Goal: Transaction & Acquisition: Purchase product/service

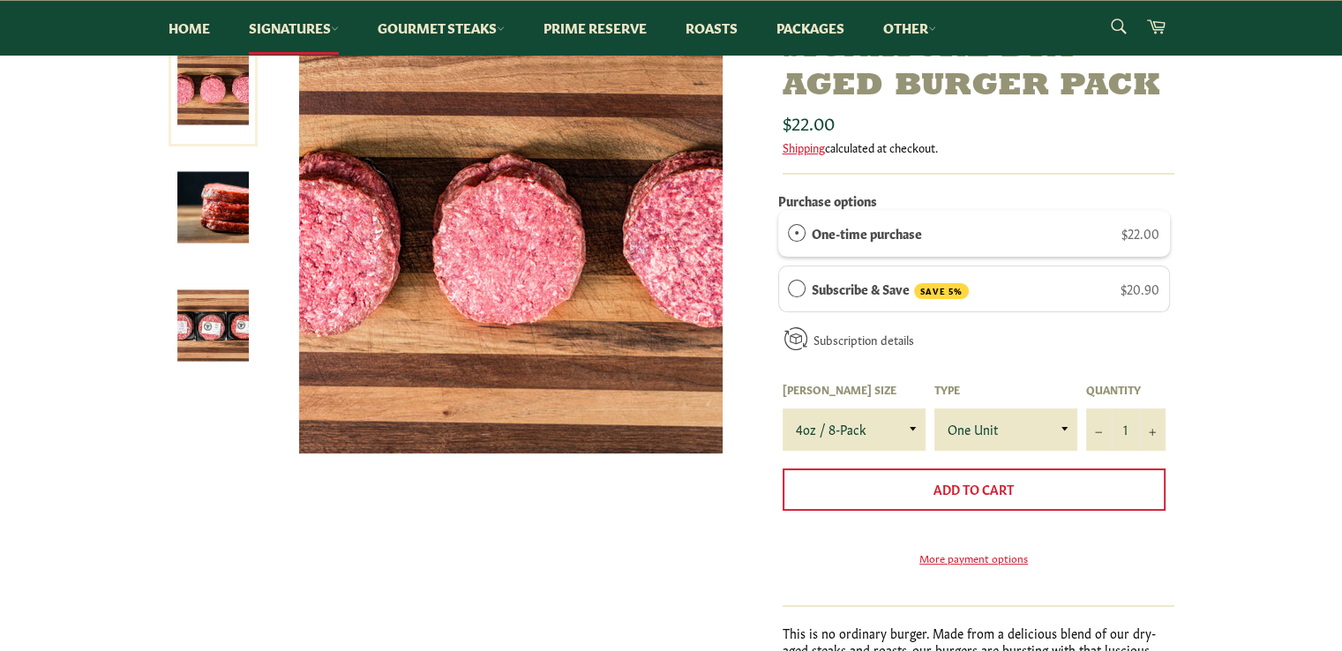
scroll to position [265, 0]
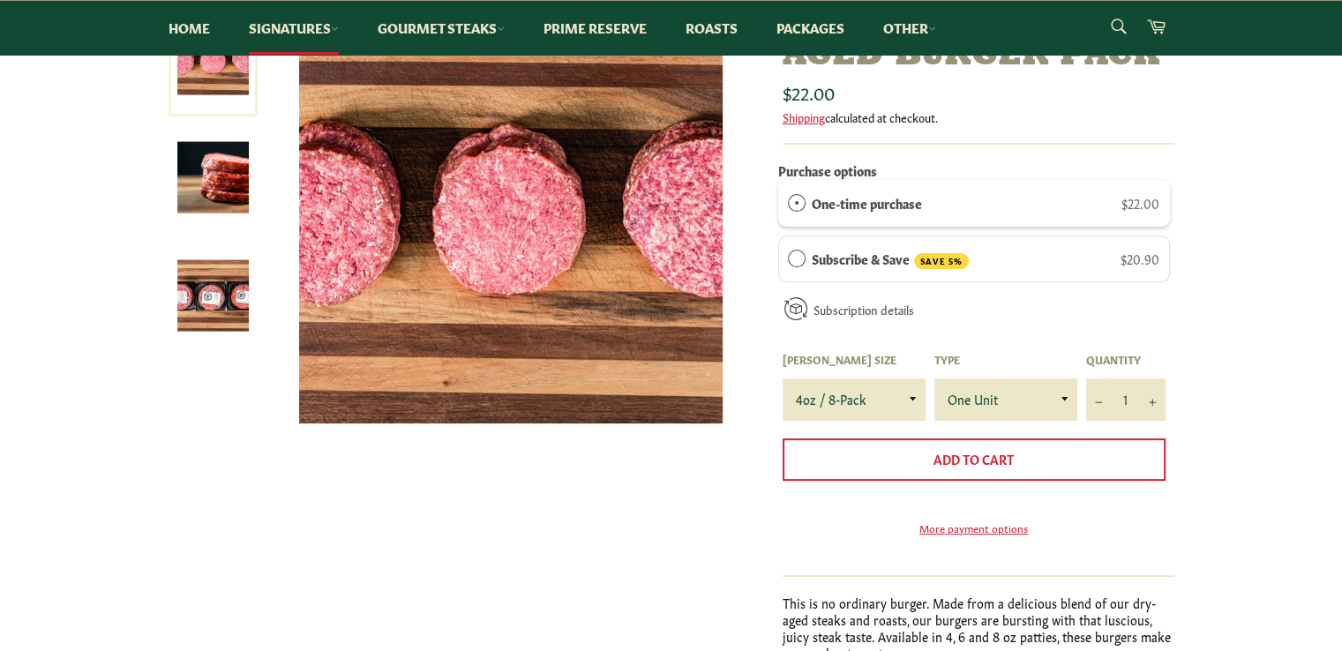
click at [407, 475] on div "Signature Dry-Aged Burger Pack Sale Regular price Shipping" at bounding box center [663, 362] width 1024 height 725
click at [481, 488] on div "Signature Dry-Aged Burger Pack Sale Regular price Shipping" at bounding box center [663, 362] width 1024 height 725
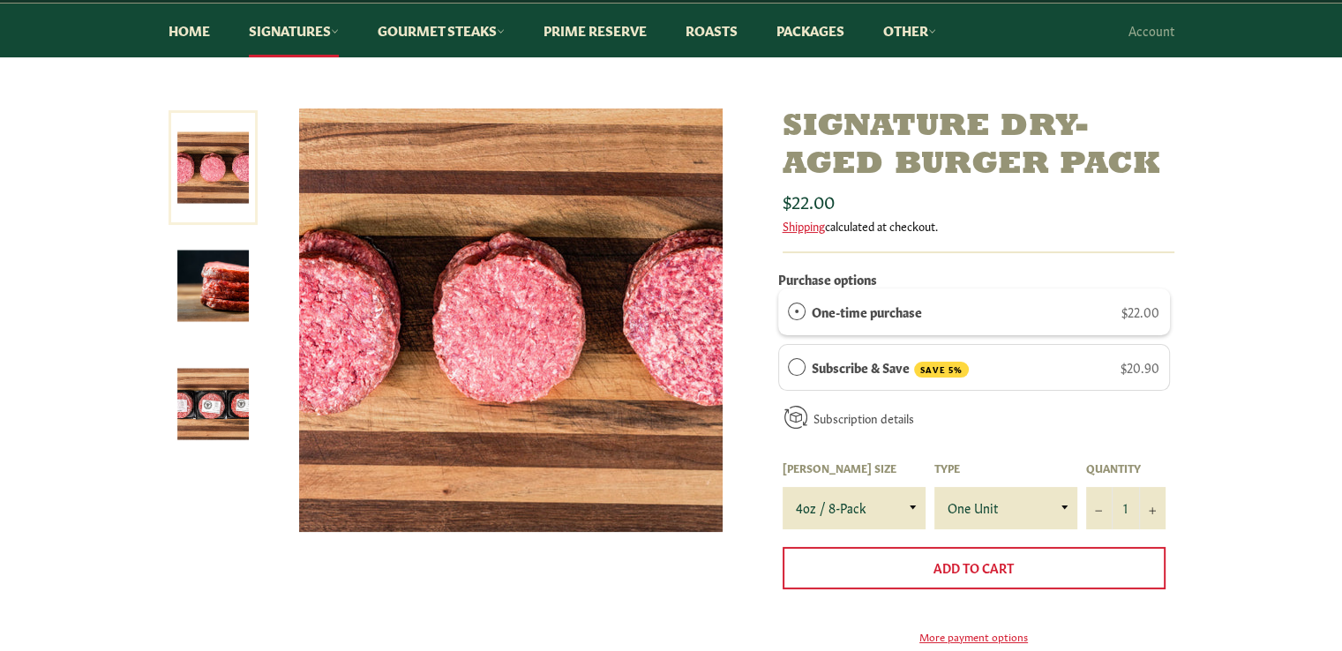
scroll to position [177, 0]
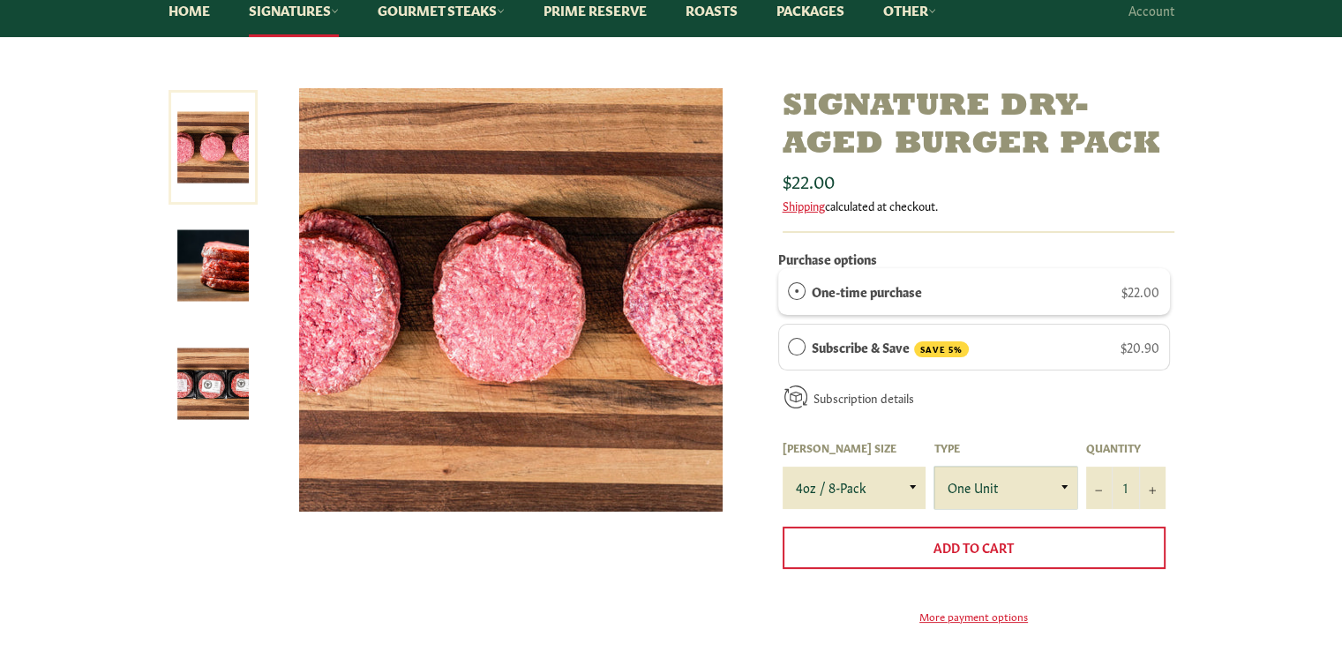
click at [1063, 484] on select "One Unit" at bounding box center [1006, 488] width 143 height 42
click at [1153, 487] on icon "Increase item quantity by one" at bounding box center [1152, 490] width 7 height 7
type input "2"
click at [424, 11] on link "Gourmet Steaks" at bounding box center [441, 10] width 162 height 54
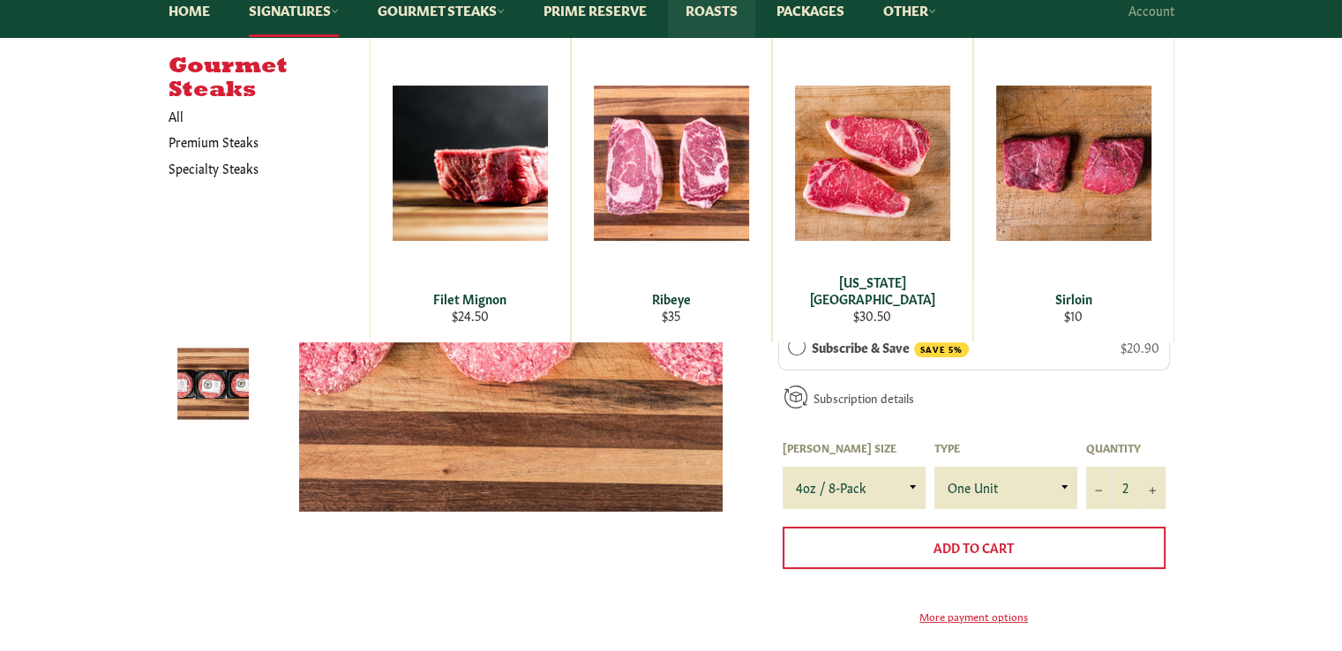
click at [726, 17] on link "Roasts" at bounding box center [711, 10] width 87 height 54
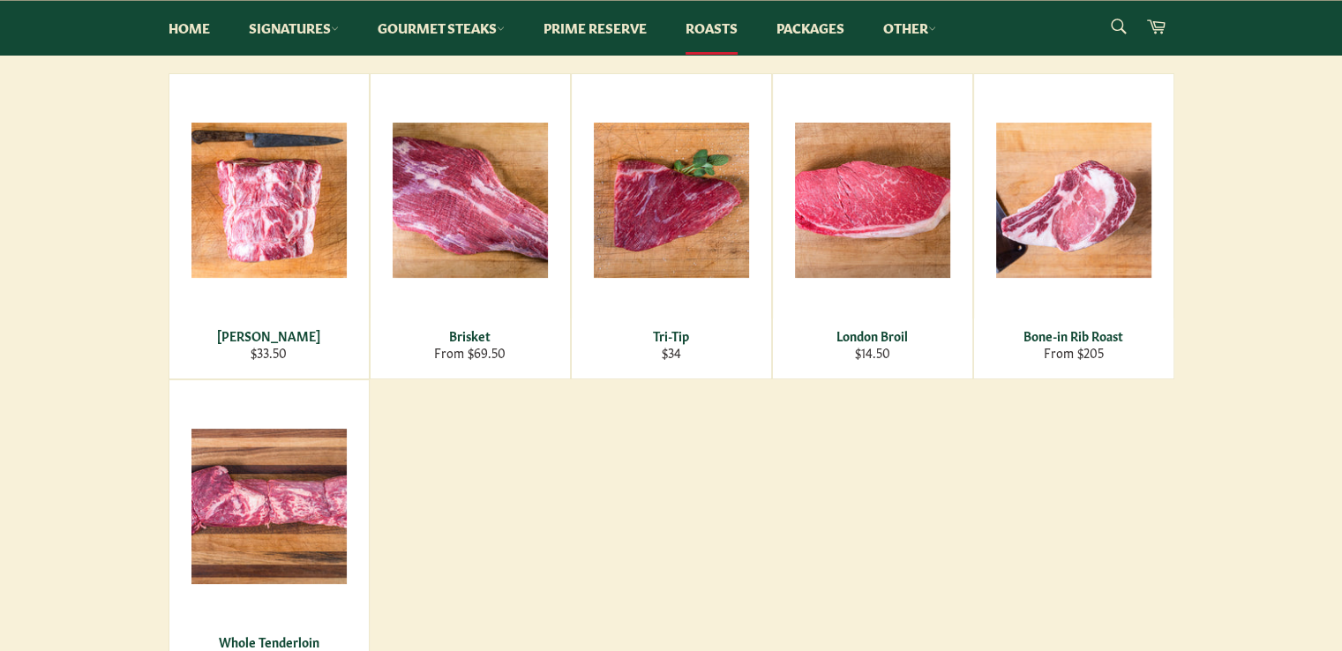
scroll to position [353, 0]
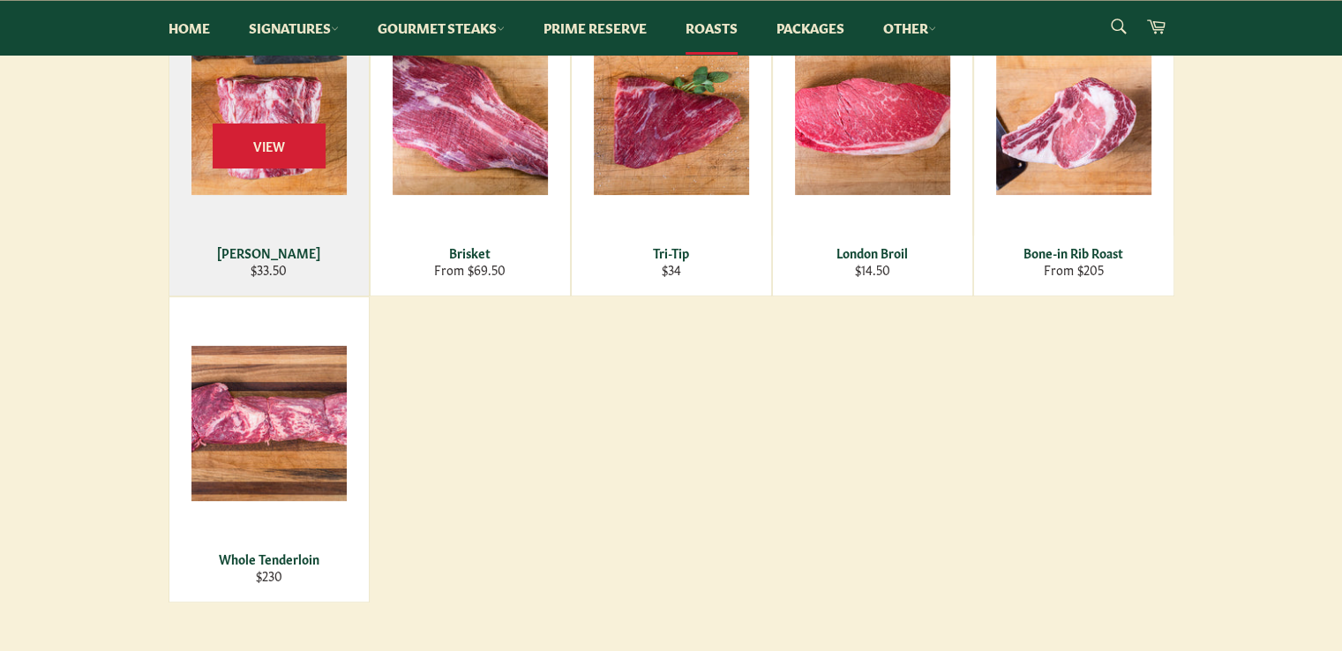
click at [279, 172] on div "View" at bounding box center [268, 143] width 199 height 304
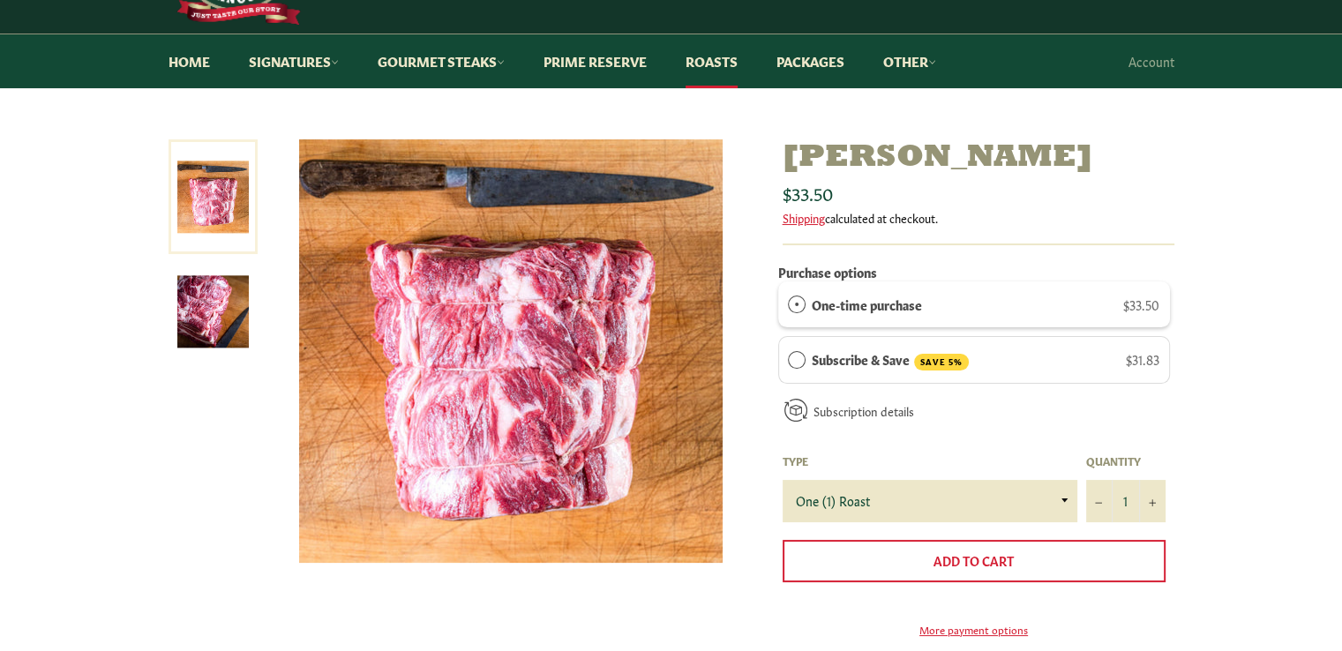
scroll to position [177, 0]
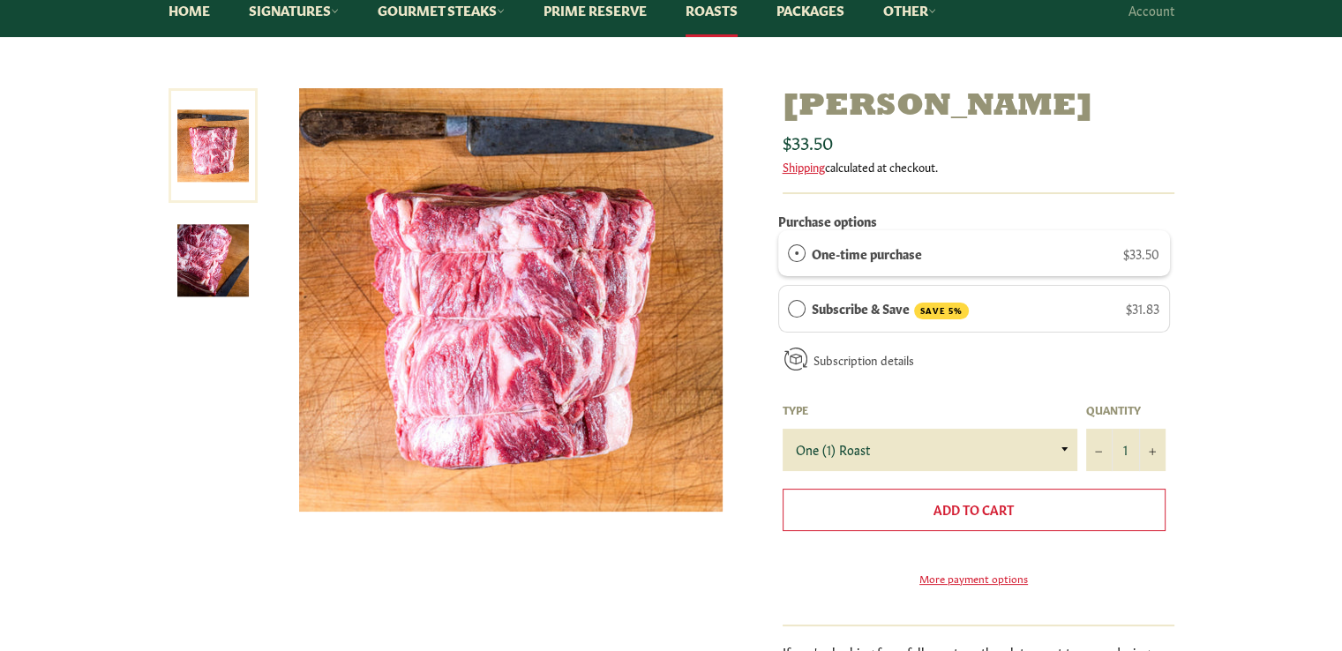
click at [986, 506] on span "Add to Cart" at bounding box center [974, 509] width 80 height 18
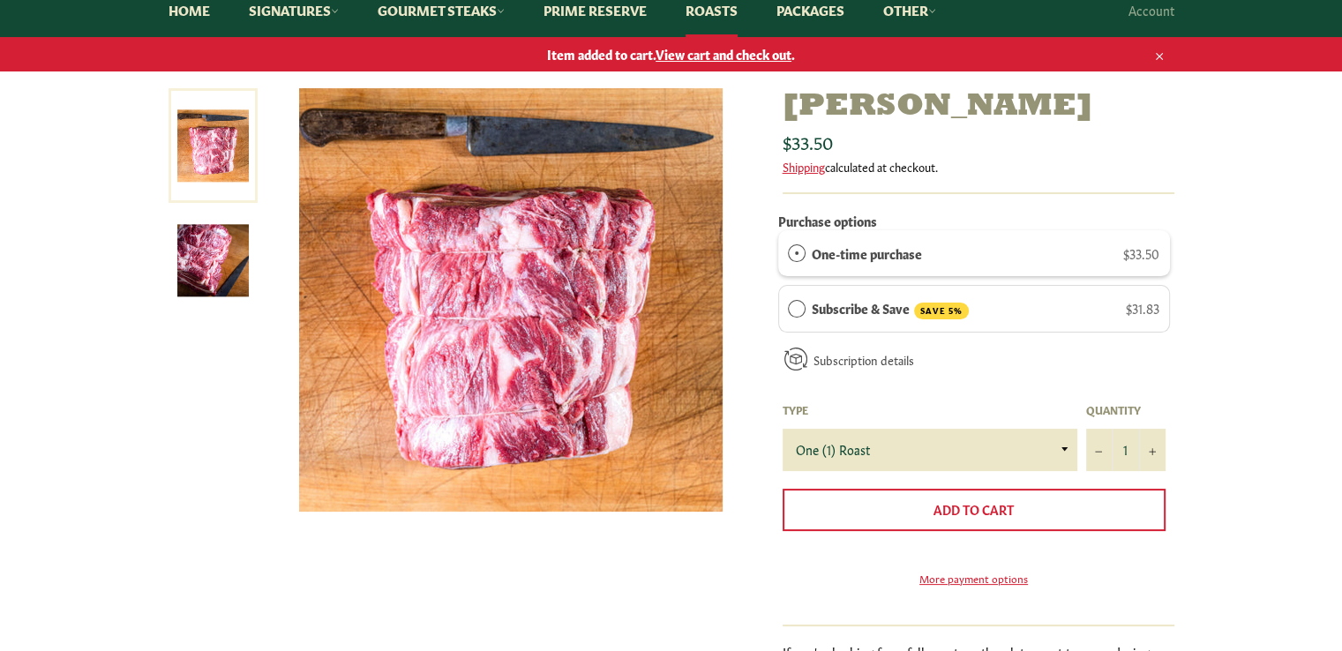
scroll to position [0, 0]
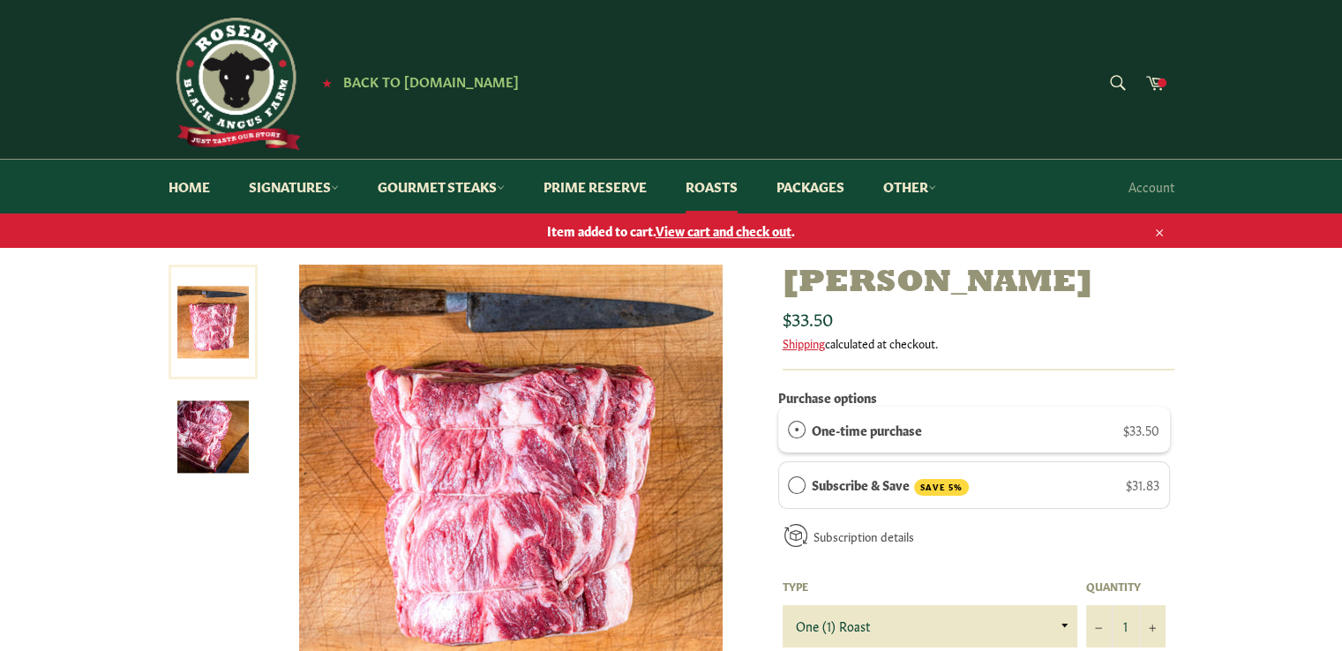
click at [692, 232] on span "View cart and check out" at bounding box center [724, 231] width 136 height 18
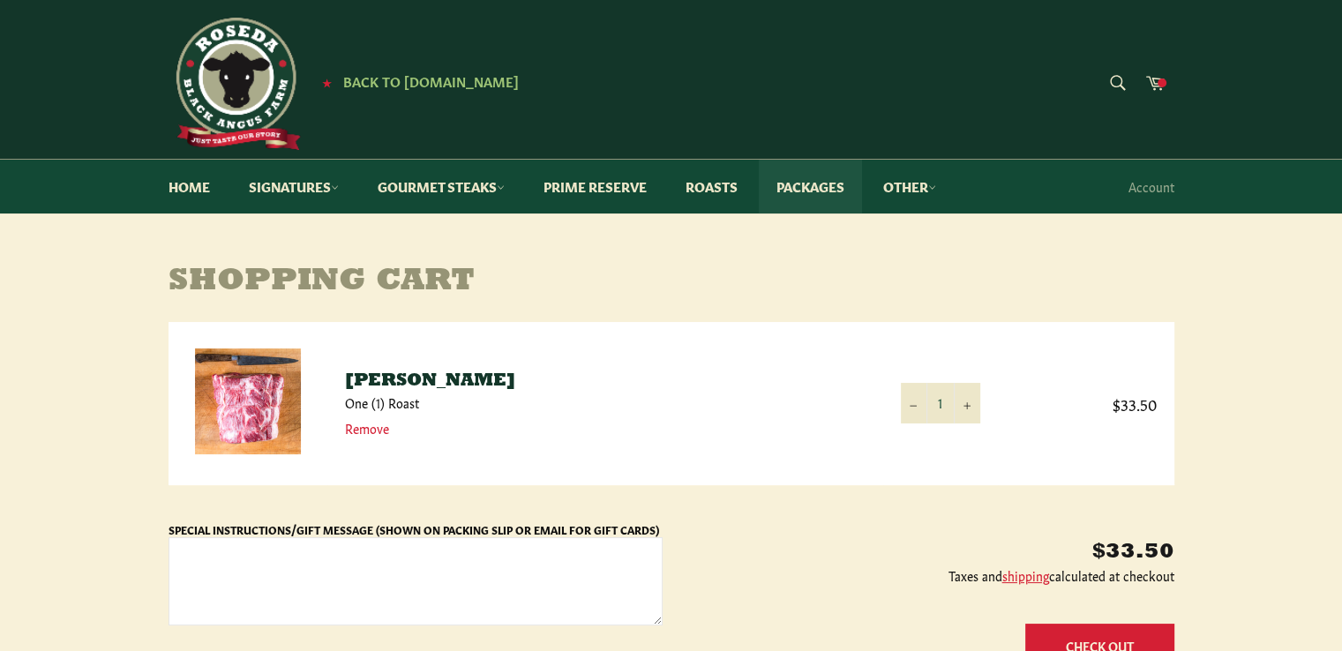
click at [808, 188] on link "Packages" at bounding box center [810, 187] width 103 height 54
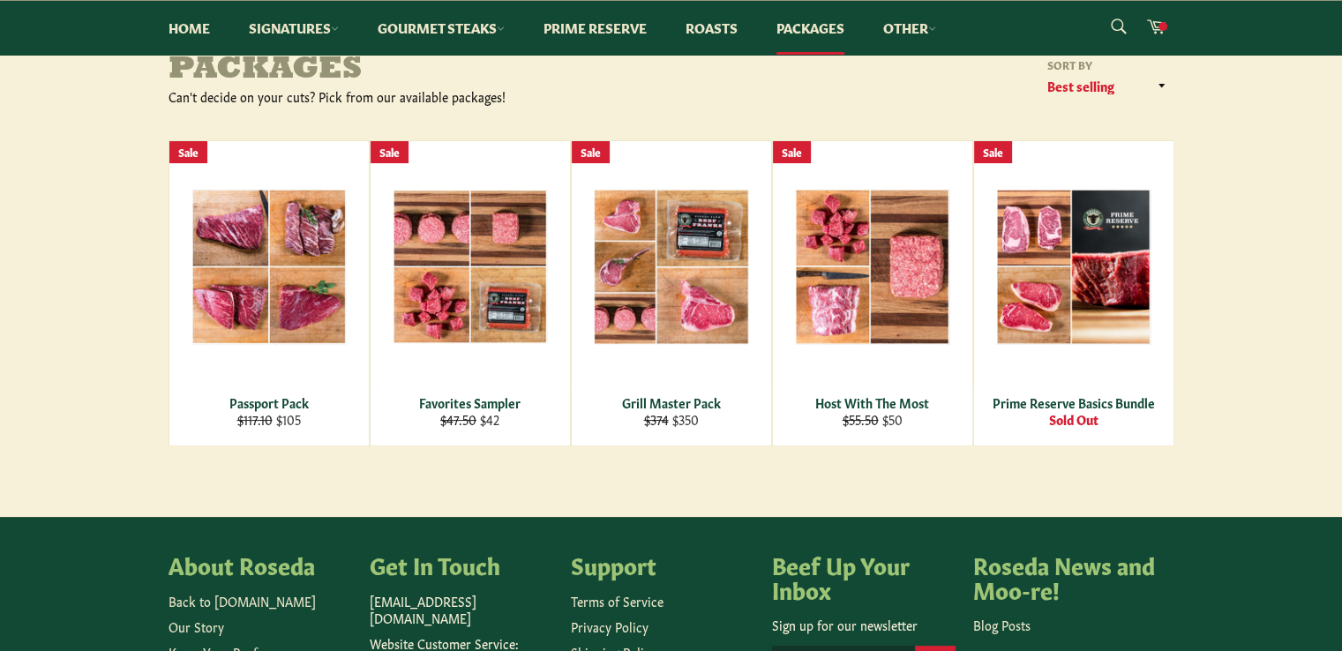
scroll to position [265, 0]
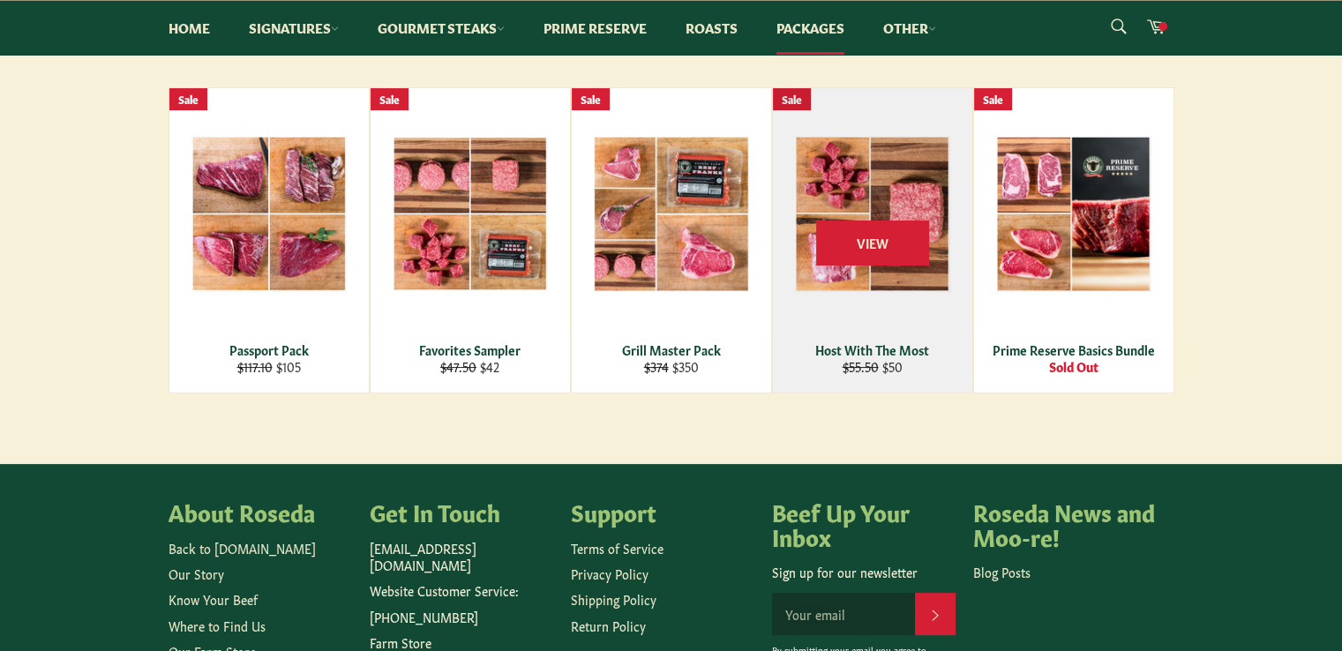
click at [854, 227] on span "View" at bounding box center [872, 242] width 113 height 45
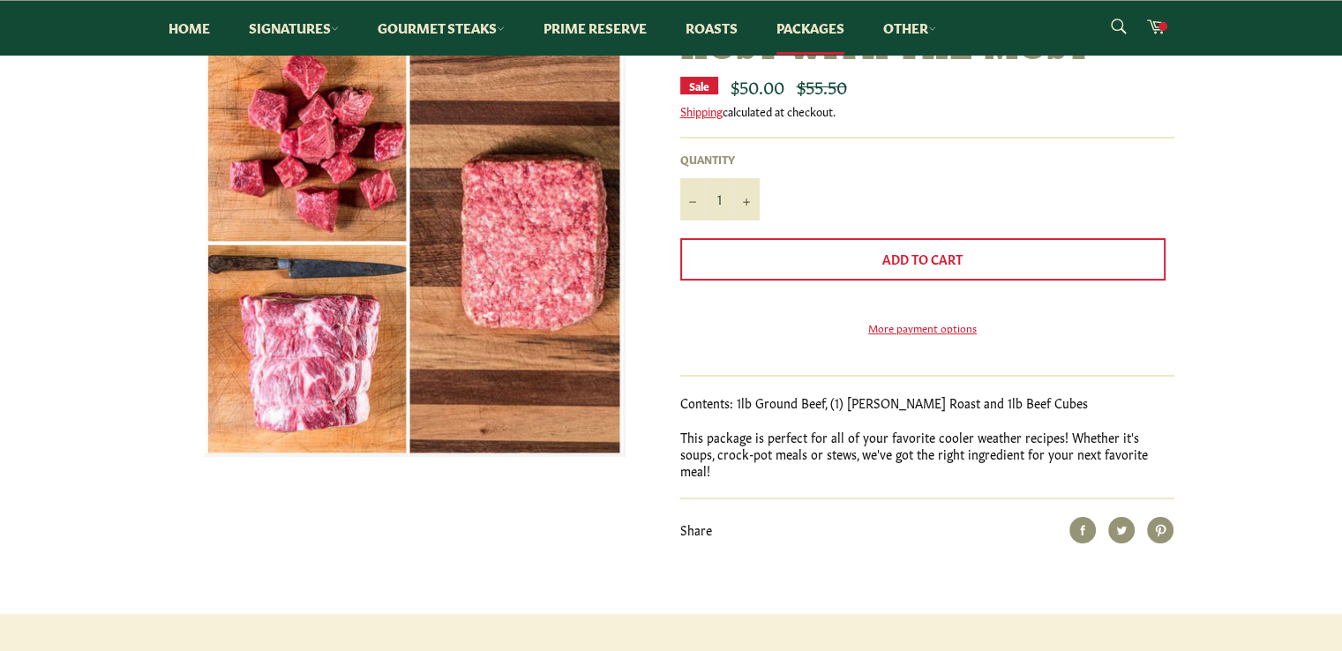
scroll to position [177, 0]
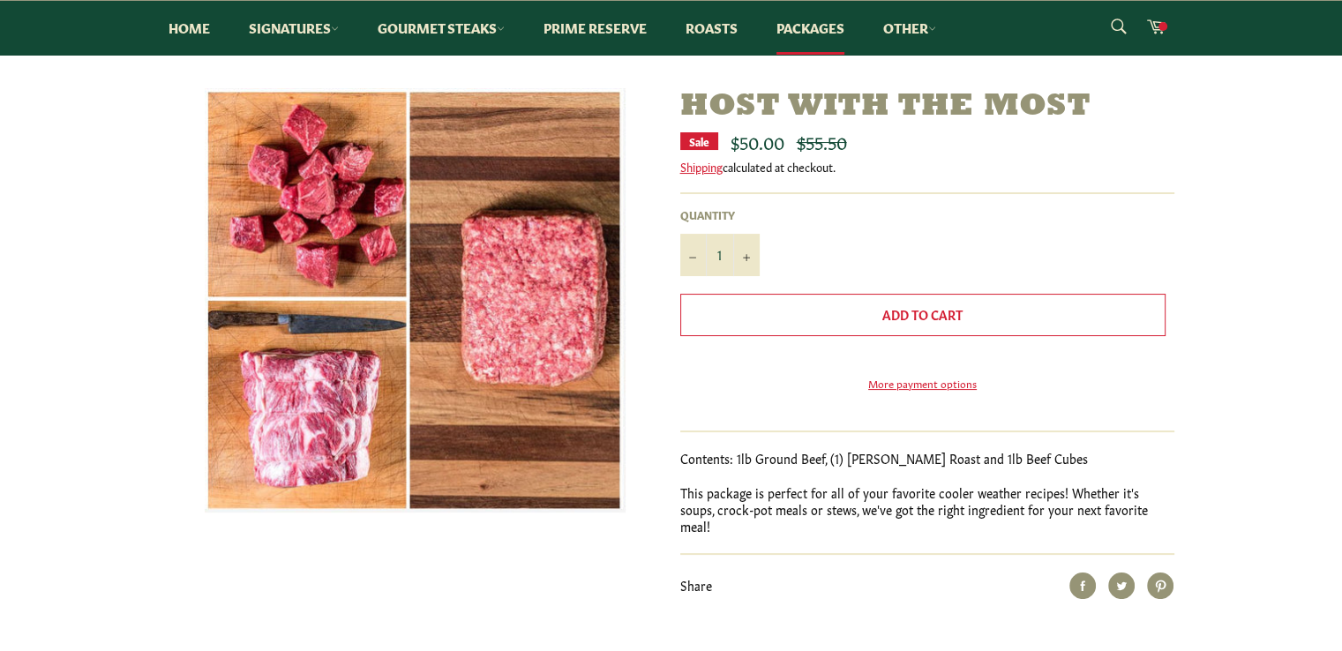
click at [850, 319] on button "Add to Cart" at bounding box center [922, 315] width 485 height 42
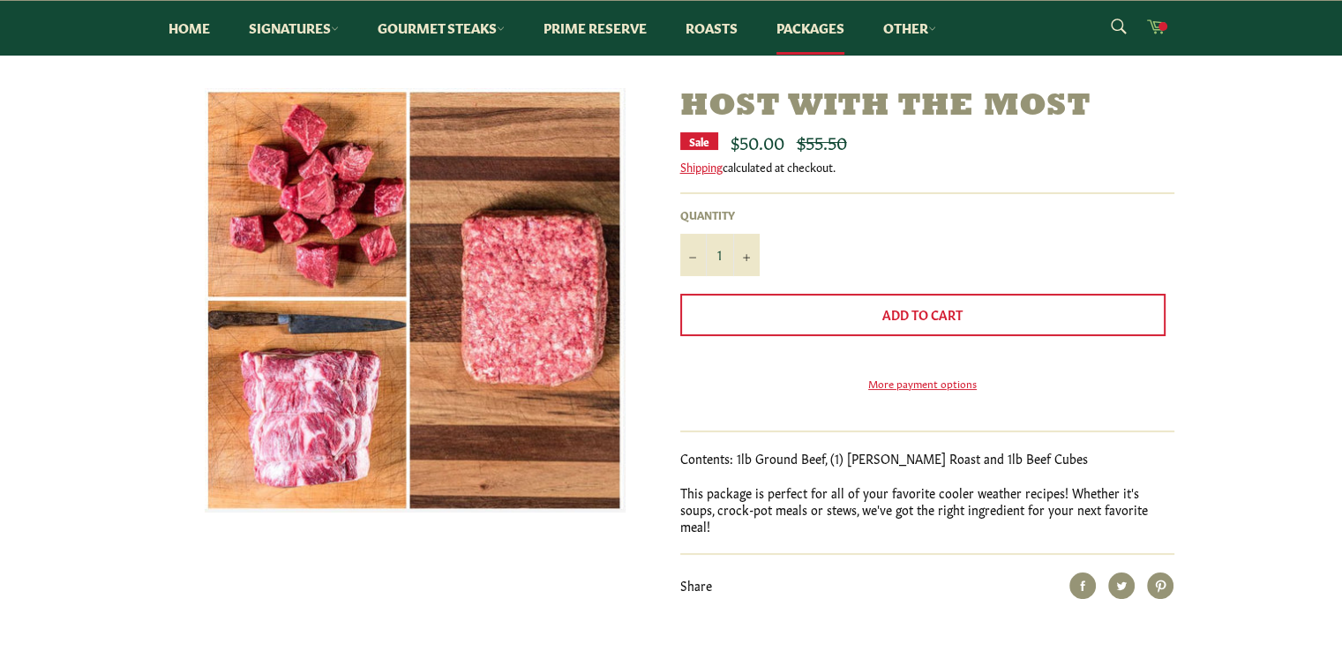
click at [1157, 28] on icon at bounding box center [1155, 25] width 19 height 19
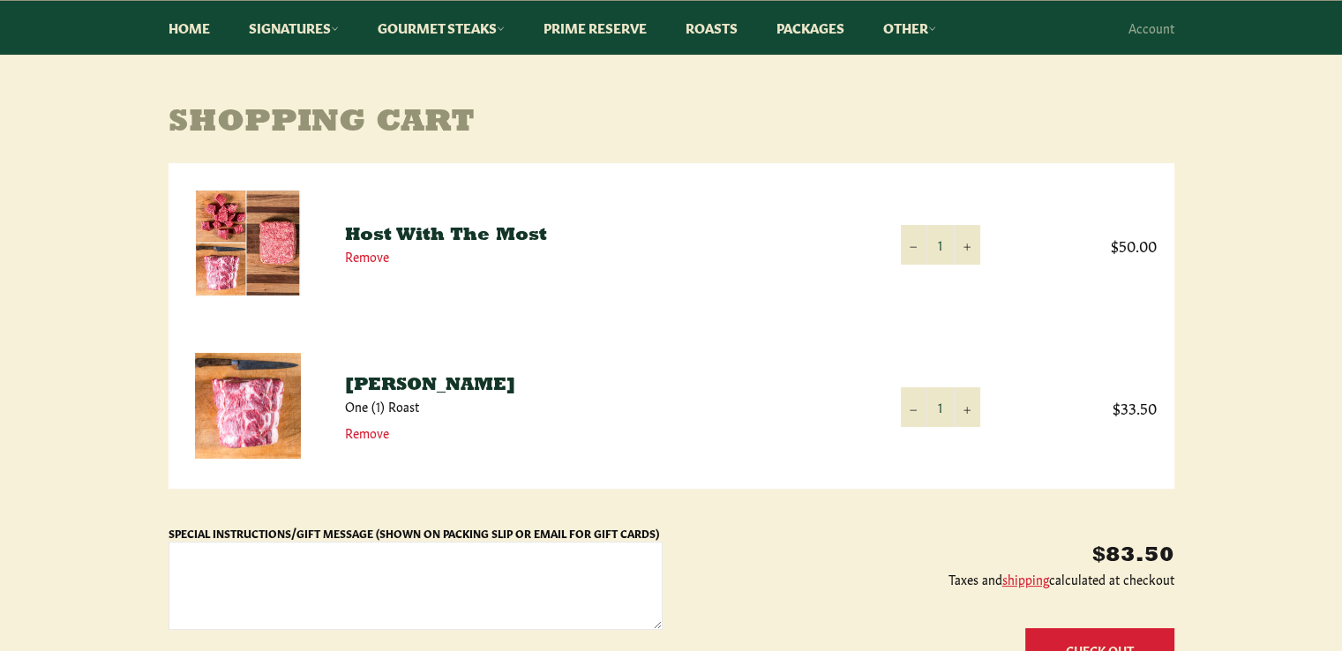
scroll to position [177, 0]
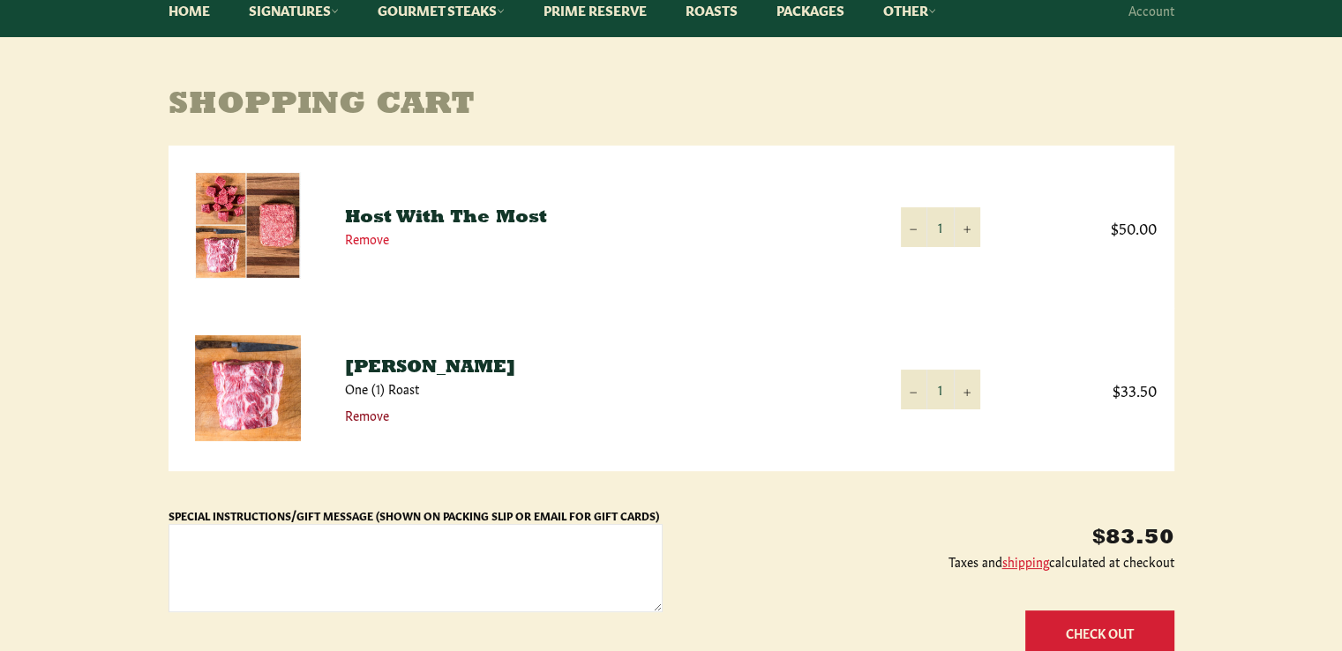
click at [362, 417] on link "Remove" at bounding box center [367, 415] width 44 height 18
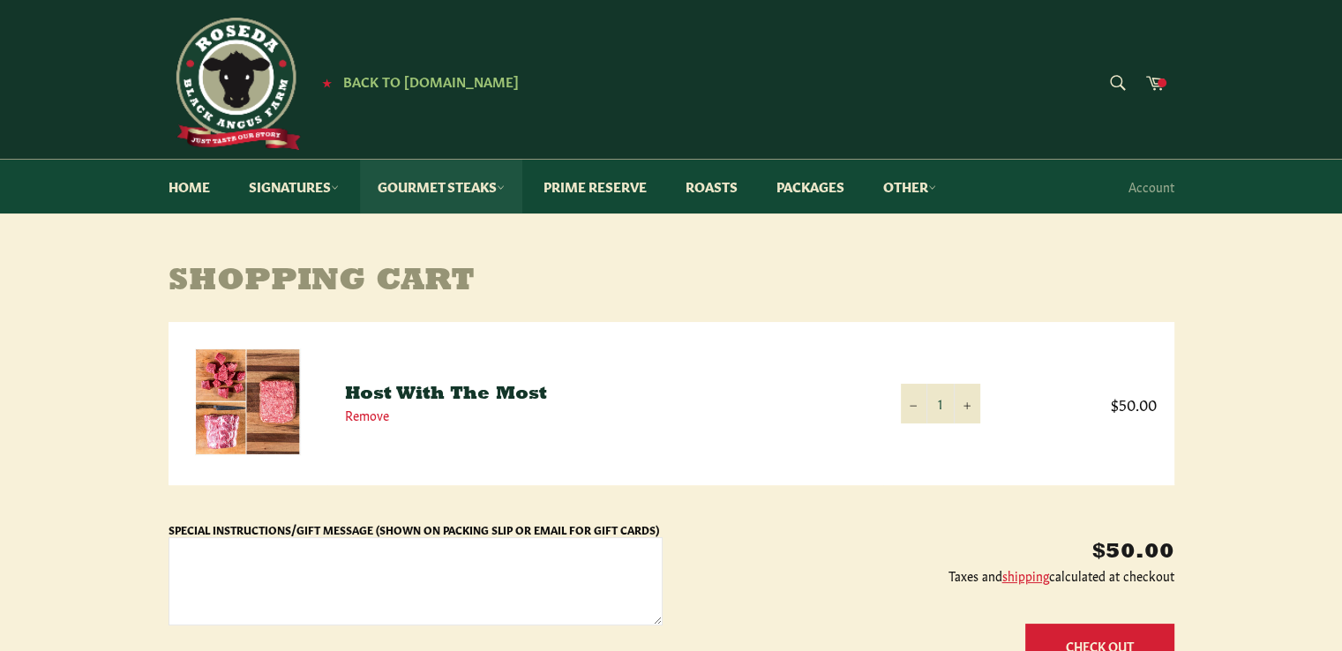
click at [445, 192] on link "Gourmet Steaks" at bounding box center [441, 187] width 162 height 54
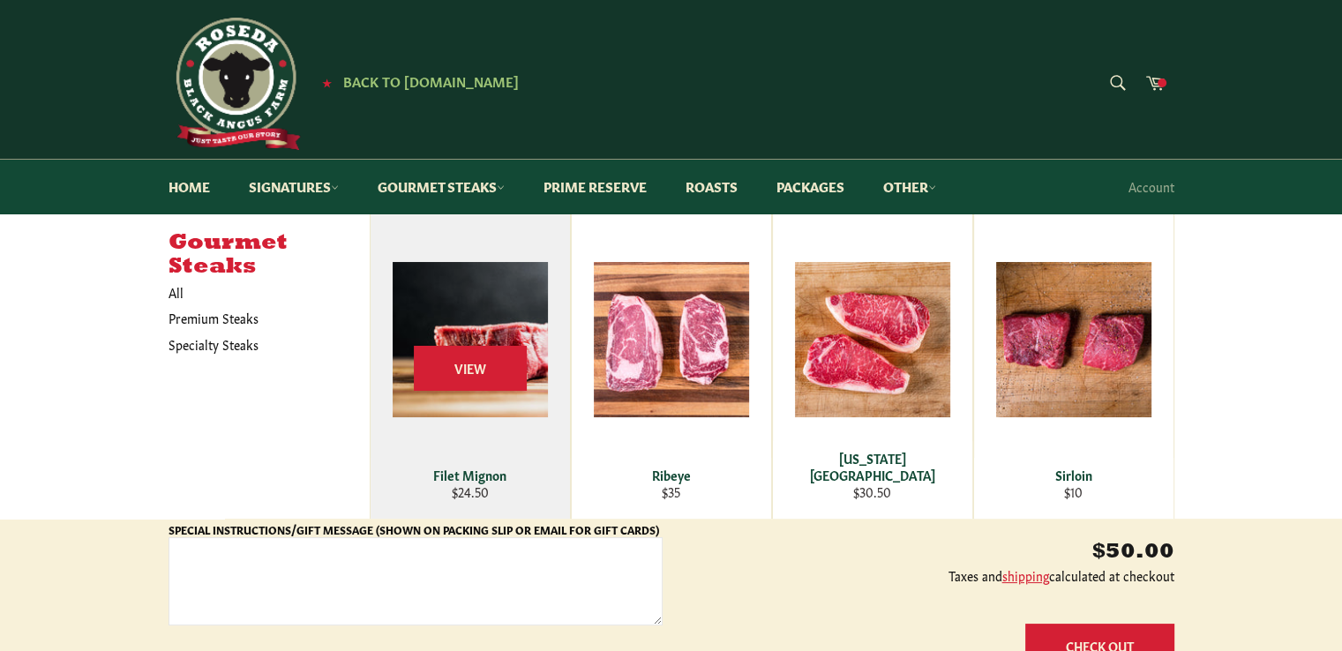
click at [469, 350] on span "View" at bounding box center [470, 368] width 113 height 45
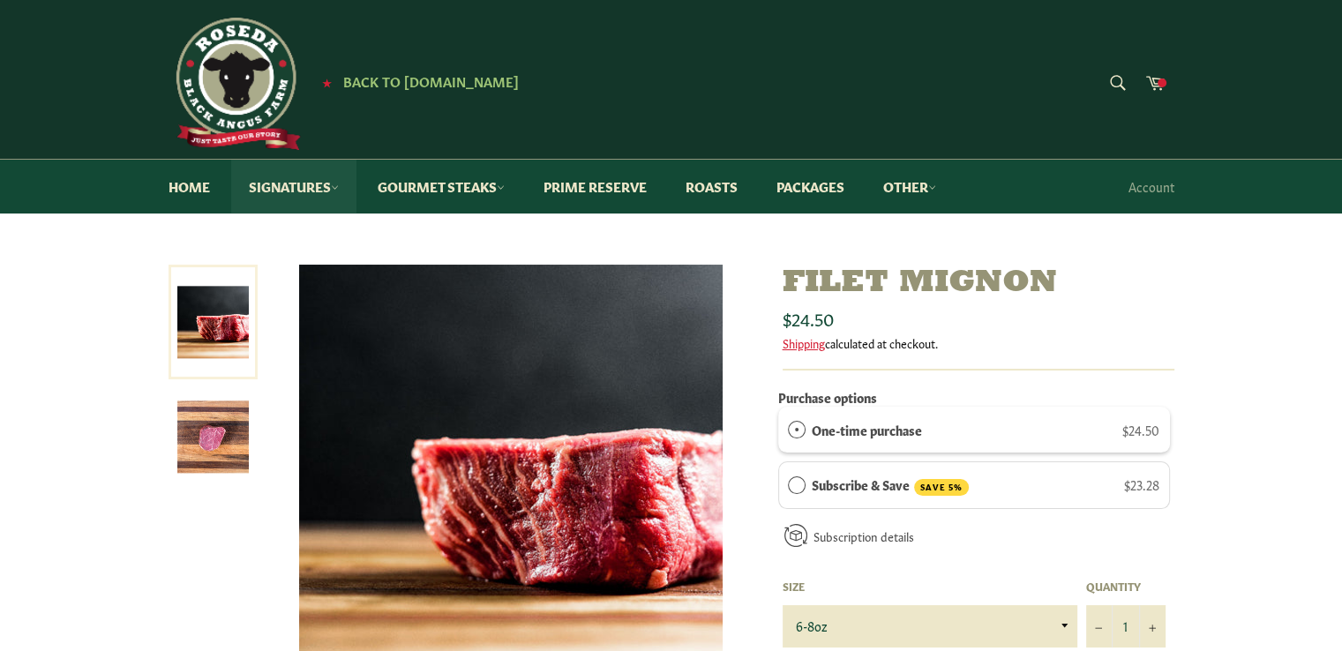
click at [297, 191] on link "Signatures" at bounding box center [293, 187] width 125 height 54
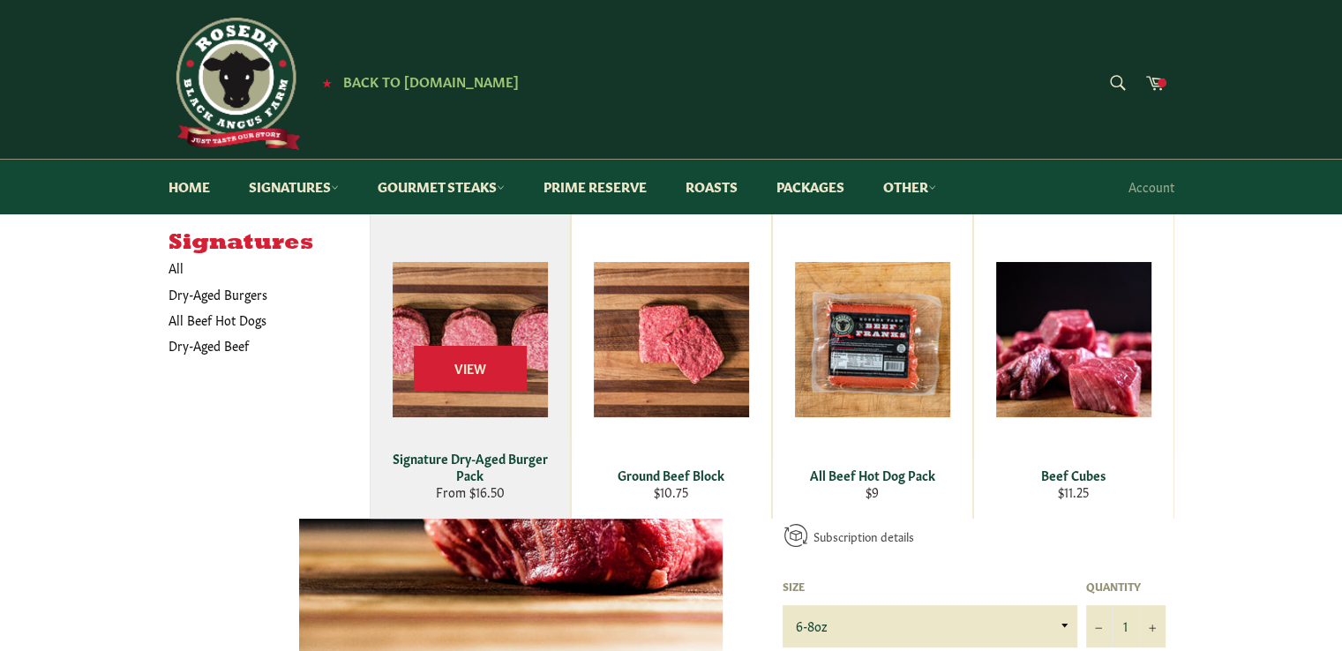
click at [470, 368] on span "View" at bounding box center [470, 368] width 113 height 45
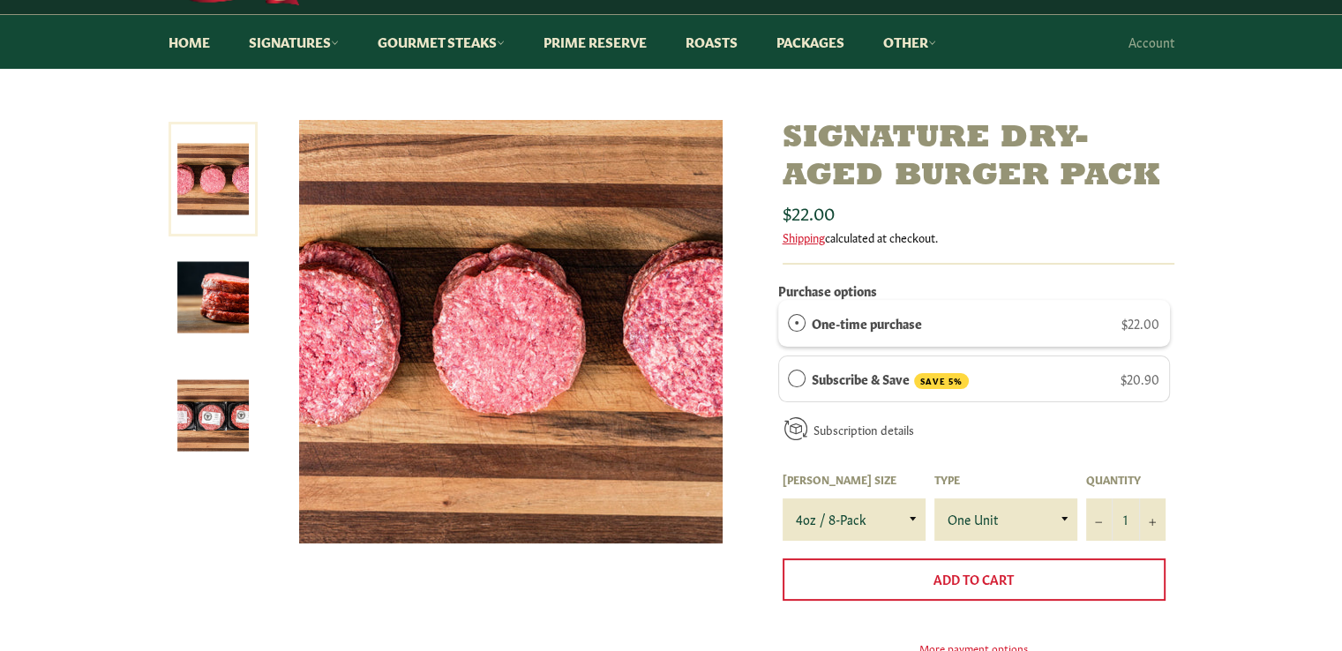
scroll to position [177, 0]
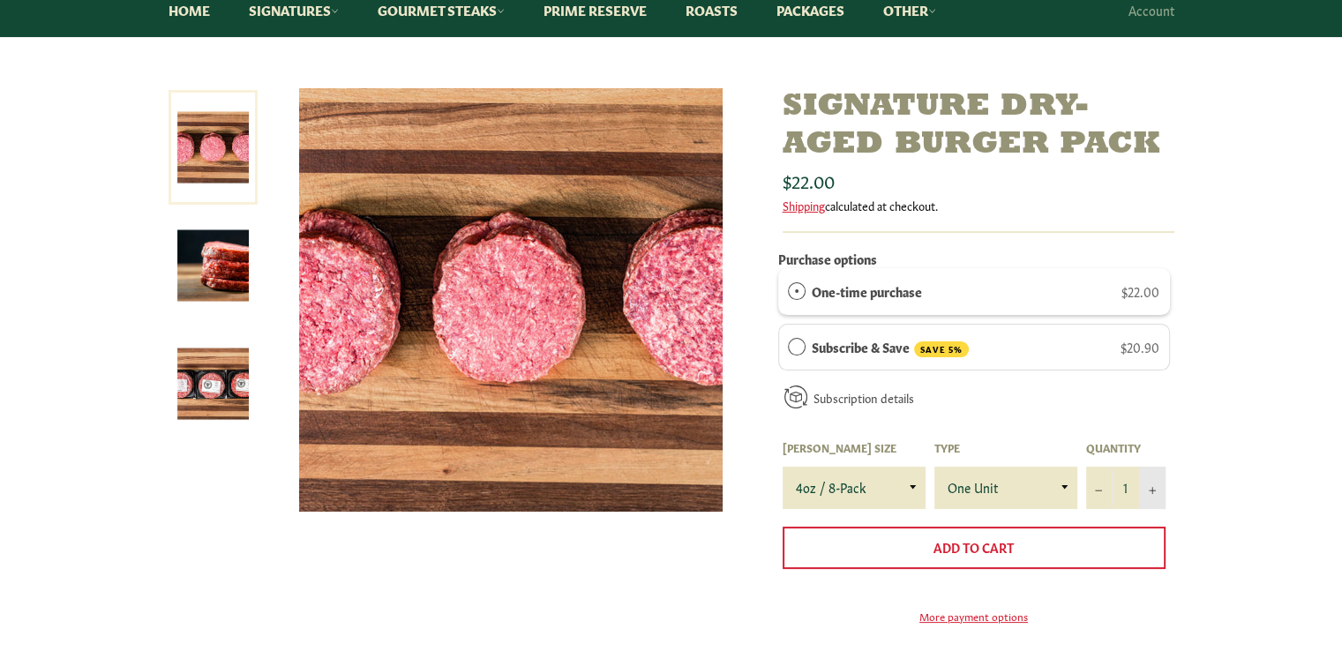
click at [1153, 493] on button "+" at bounding box center [1152, 488] width 26 height 42
type input "2"
click at [931, 546] on button "Add to Cart" at bounding box center [974, 548] width 383 height 42
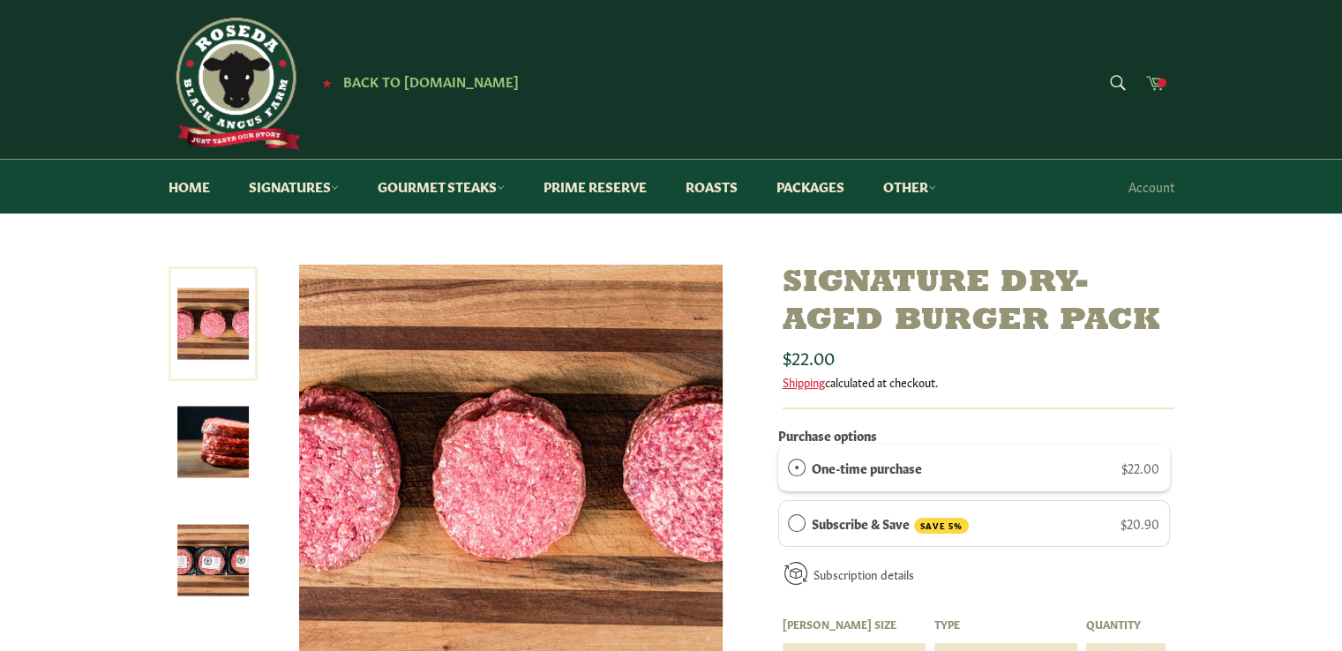
click at [1156, 86] on icon at bounding box center [1155, 81] width 19 height 19
click at [1158, 85] on span at bounding box center [1162, 83] width 9 height 9
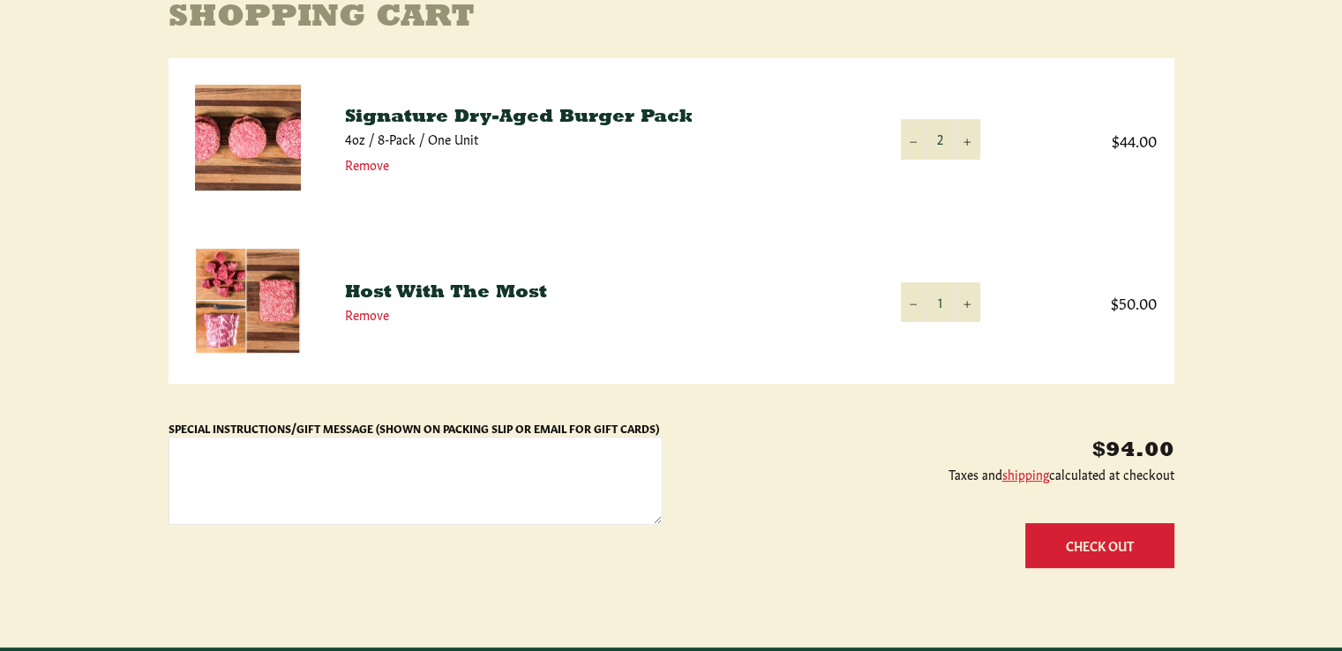
scroll to position [265, 0]
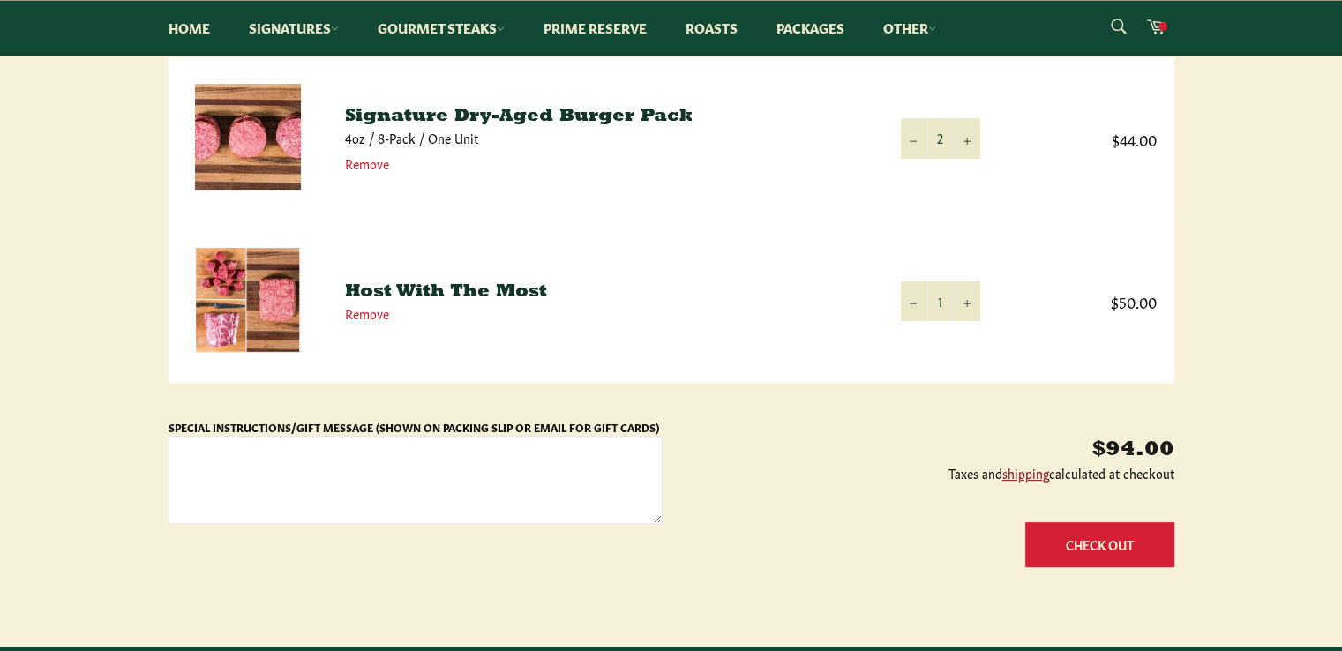
click at [1013, 477] on link "shipping" at bounding box center [1026, 473] width 47 height 18
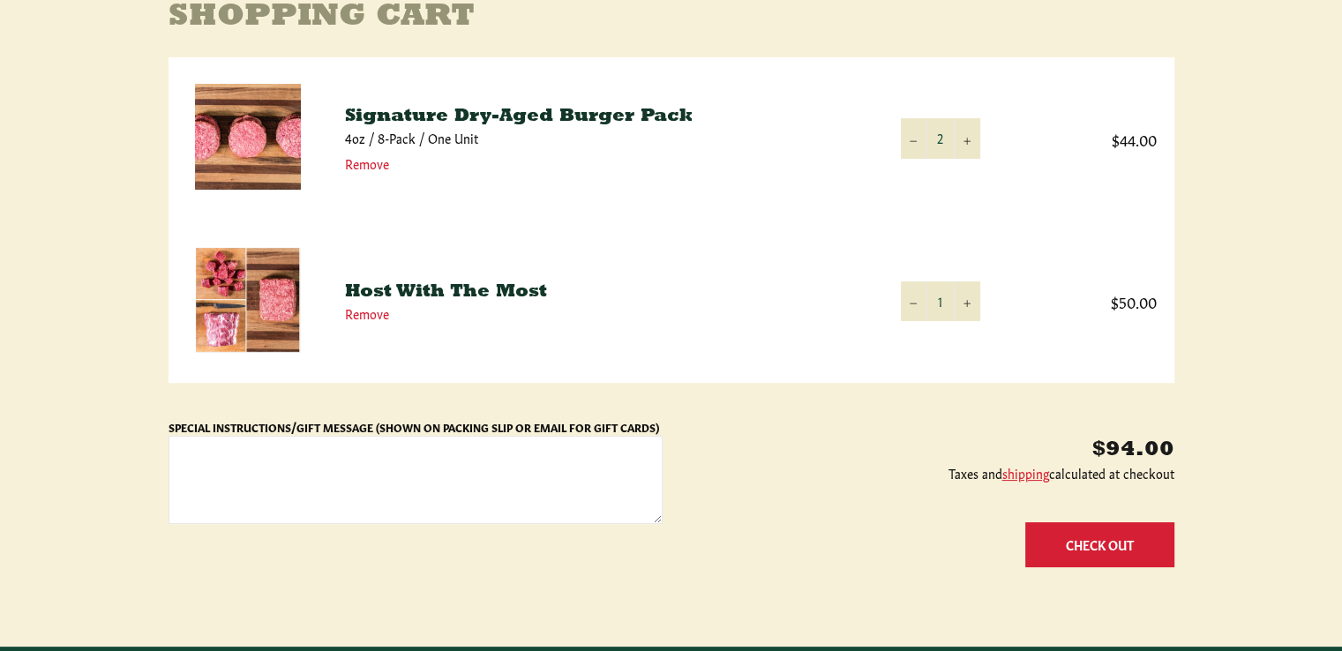
click at [1100, 545] on button "Check Out" at bounding box center [1099, 544] width 149 height 45
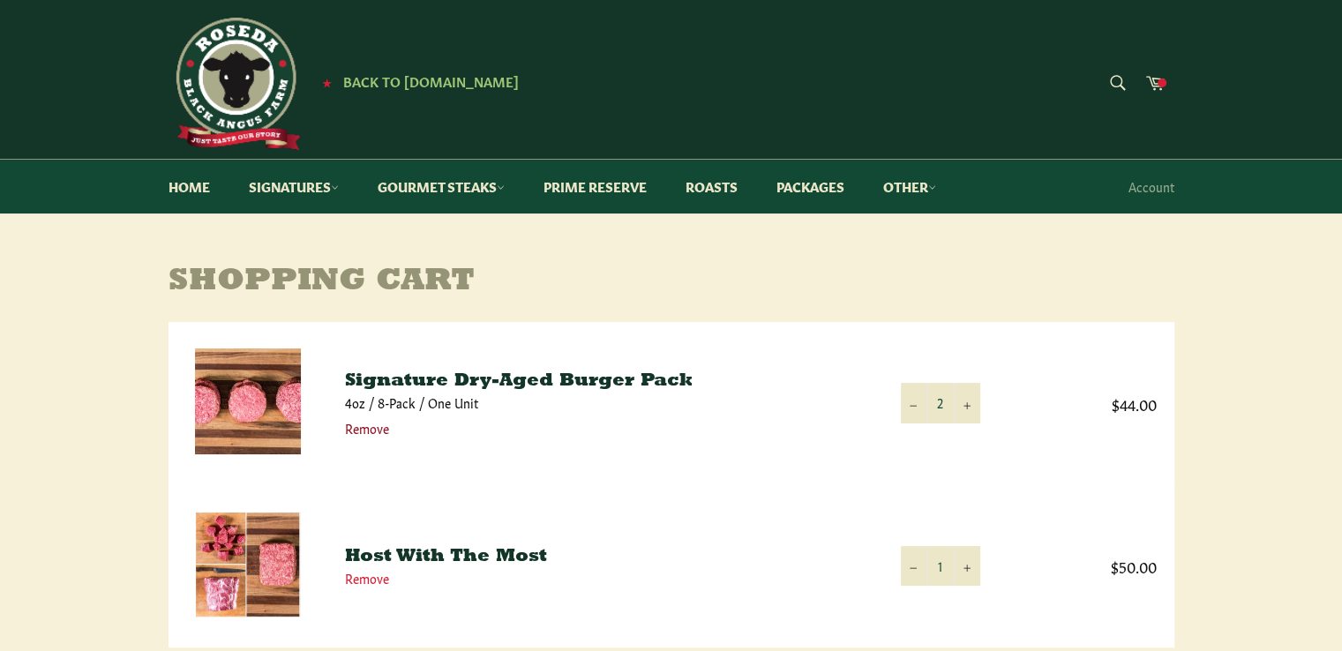
click at [353, 428] on link "Remove" at bounding box center [367, 428] width 44 height 18
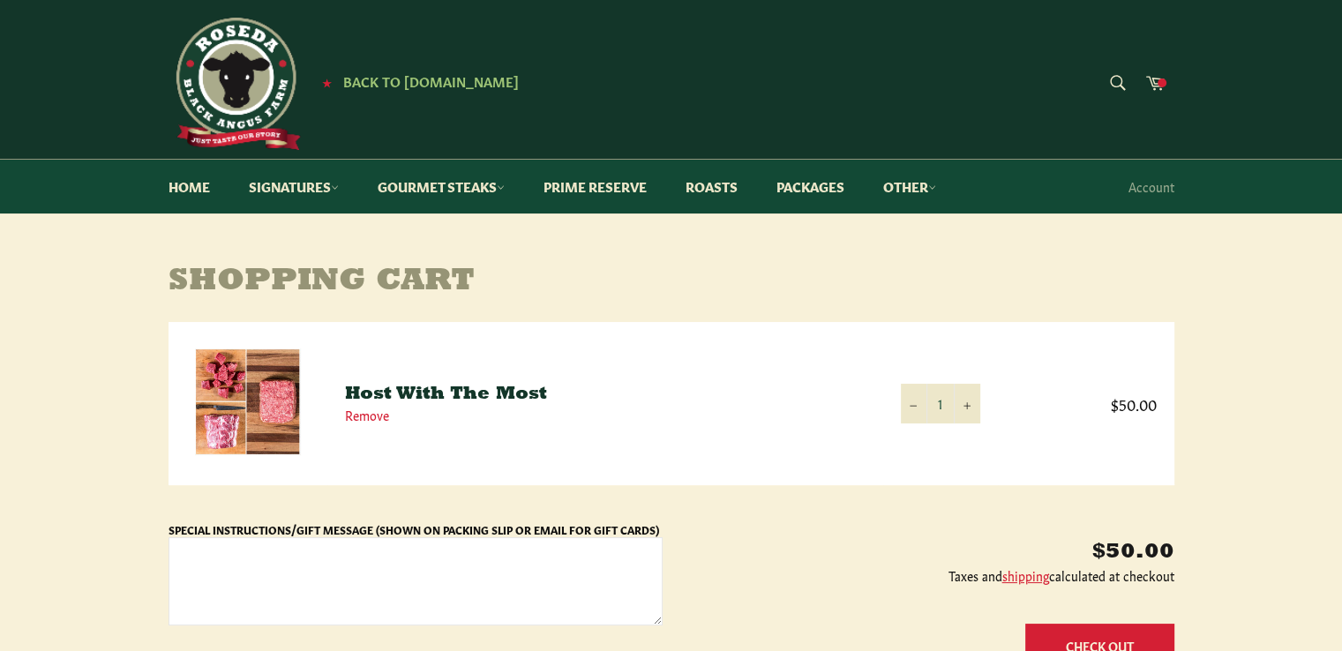
click at [379, 580] on textarea "Special Instructions/Gift Message (Shown on Packing Slip or Email for Gift Card…" at bounding box center [416, 581] width 494 height 88
click at [386, 417] on link "Remove" at bounding box center [367, 415] width 44 height 18
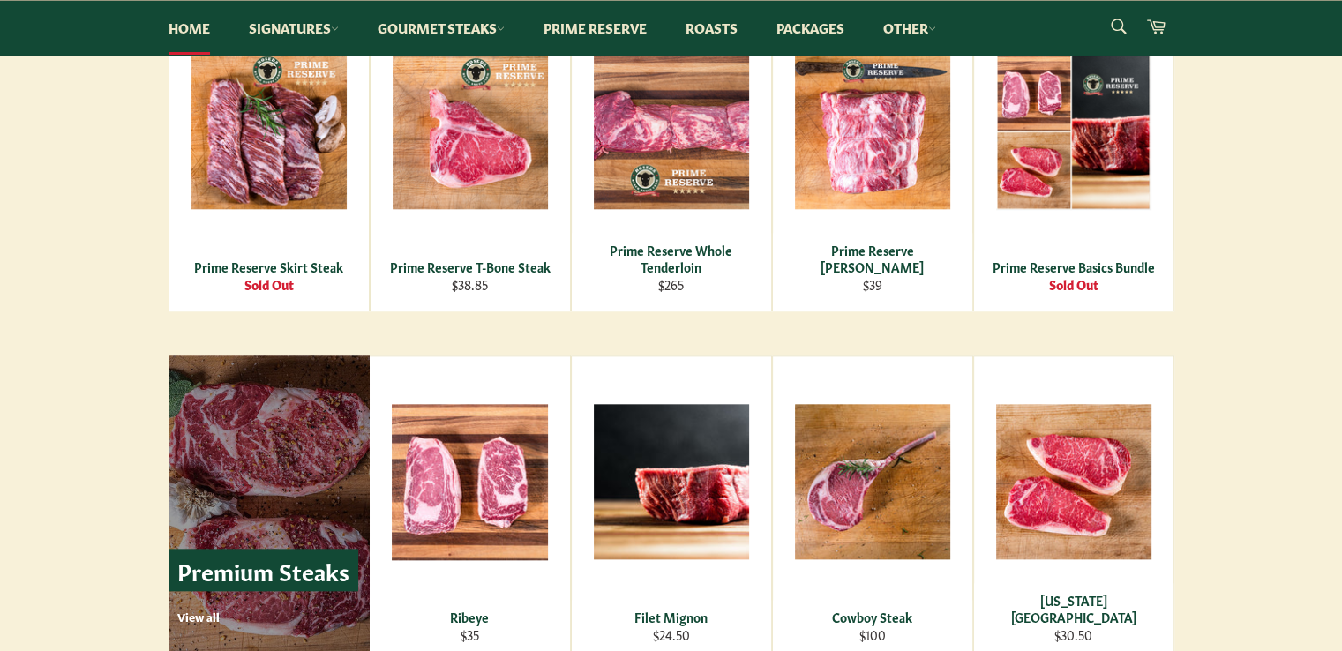
scroll to position [1765, 0]
